Goal: Find specific page/section

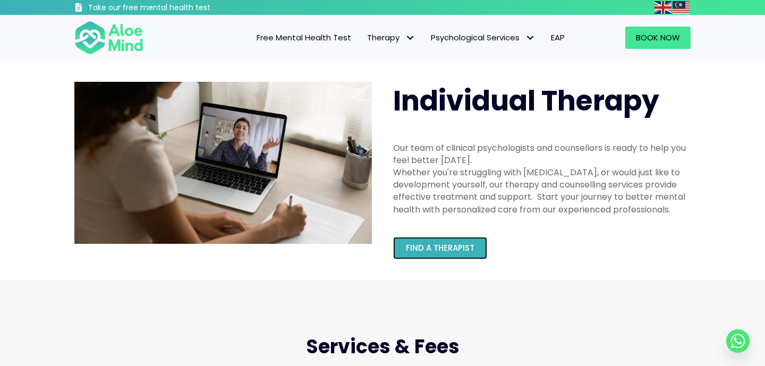
click at [426, 254] on link "Find a therapist" at bounding box center [440, 248] width 94 height 22
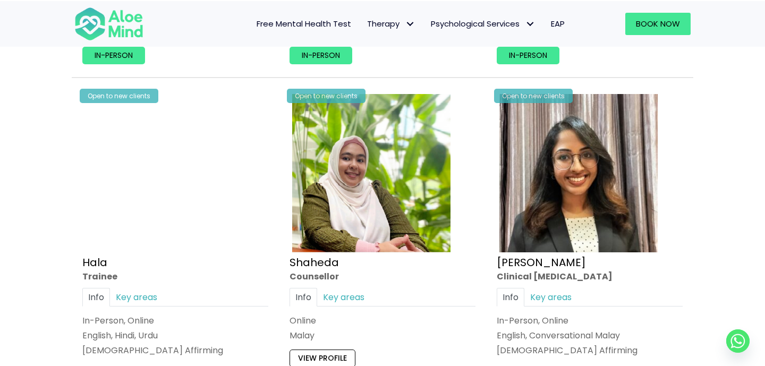
scroll to position [1029, 0]
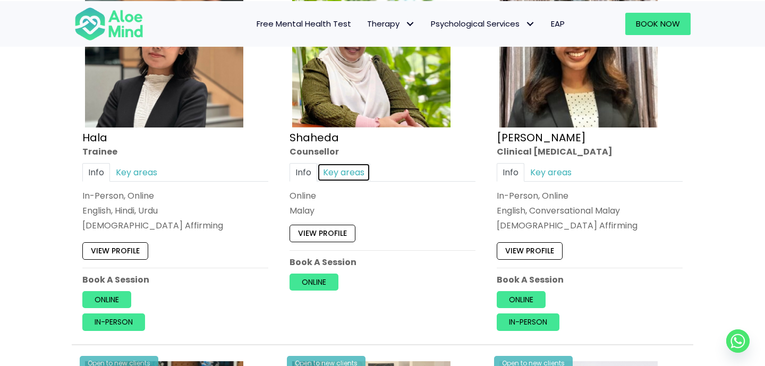
click at [351, 169] on link "Key areas" at bounding box center [343, 172] width 53 height 19
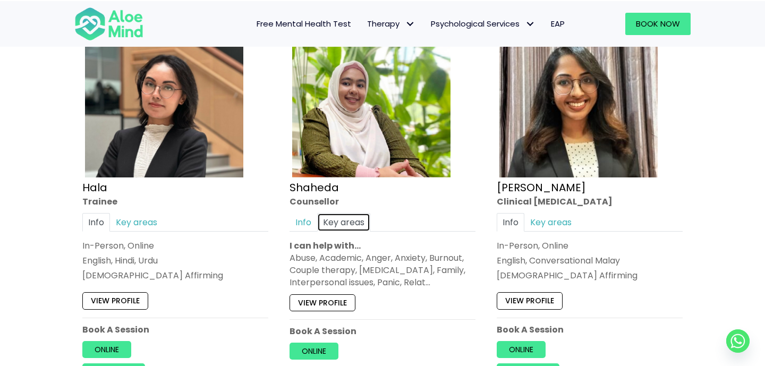
scroll to position [980, 0]
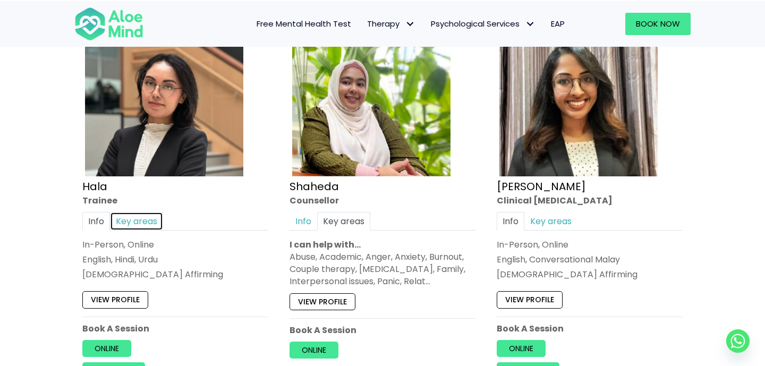
click at [149, 215] on link "Key areas" at bounding box center [136, 221] width 53 height 19
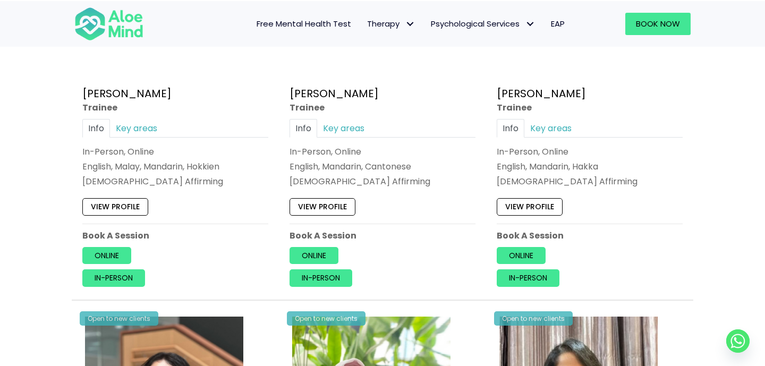
scroll to position [0, 0]
